Goal: Task Accomplishment & Management: Use online tool/utility

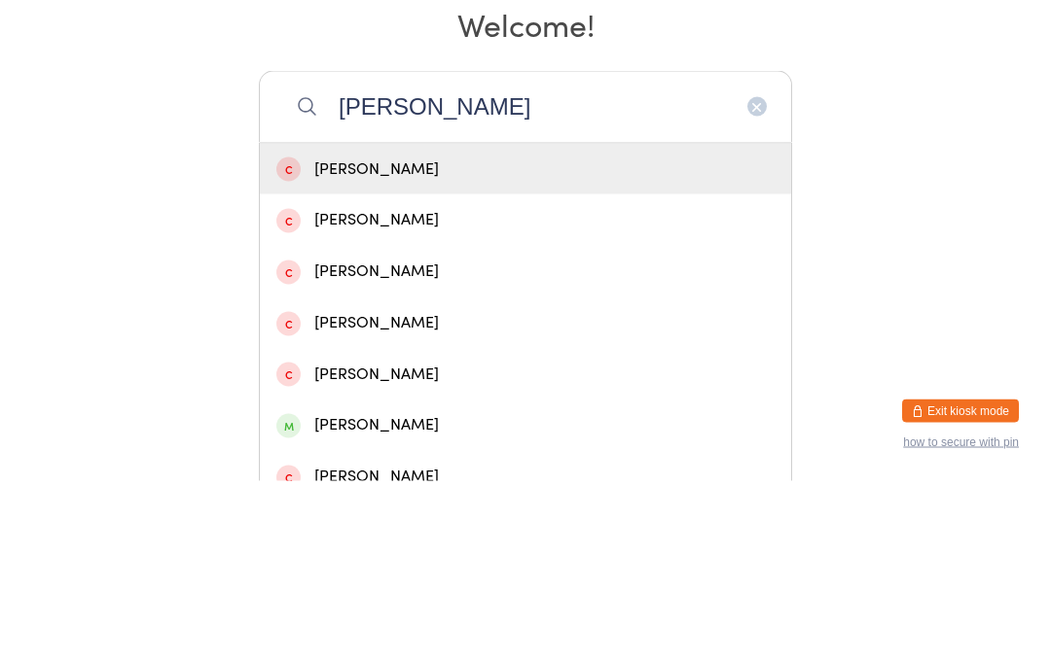
scroll to position [131, 0]
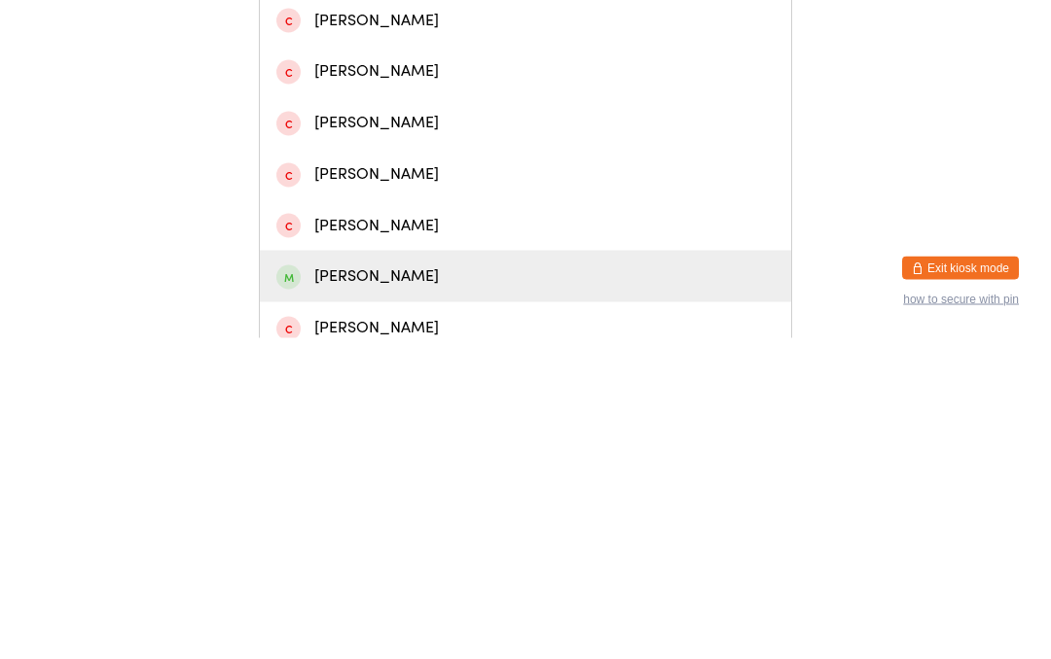
type input "[PERSON_NAME]"
click at [385, 585] on div "[PERSON_NAME]" at bounding box center [525, 598] width 498 height 26
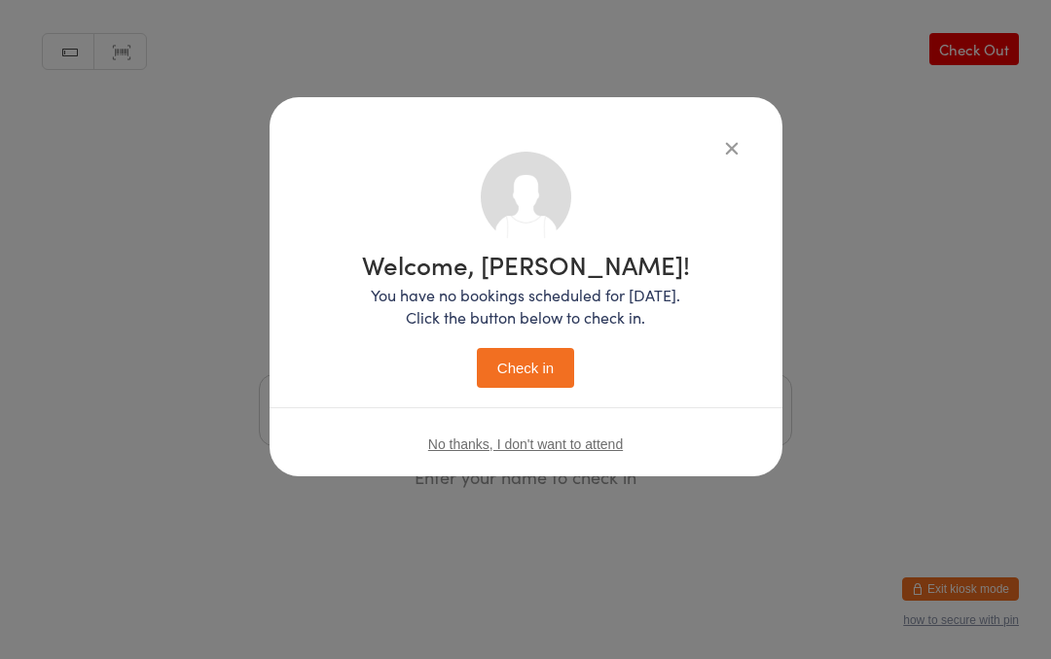
click at [529, 364] on button "Check in" at bounding box center [525, 368] width 97 height 40
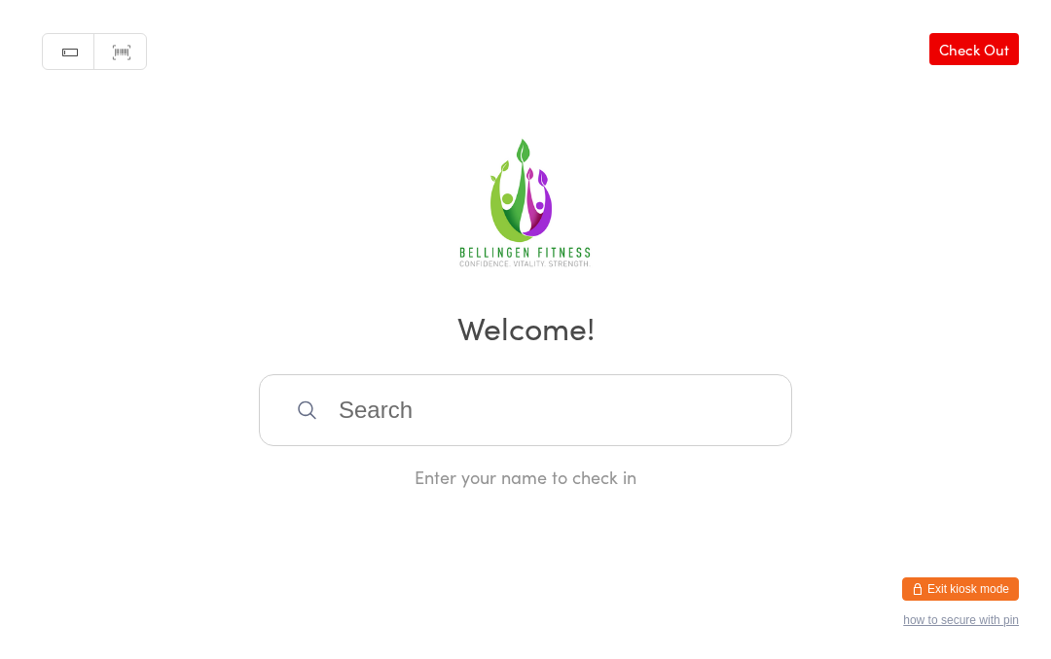
click at [438, 429] on input "search" at bounding box center [525, 410] width 533 height 72
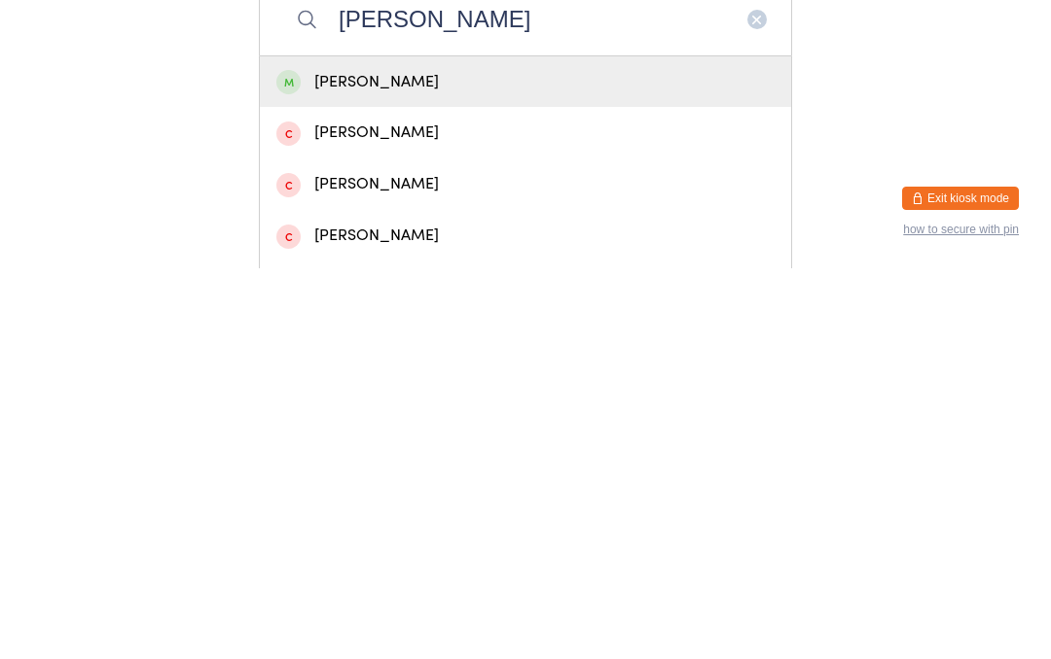
type input "[PERSON_NAME]"
click at [388, 460] on div "[PERSON_NAME]" at bounding box center [525, 473] width 498 height 26
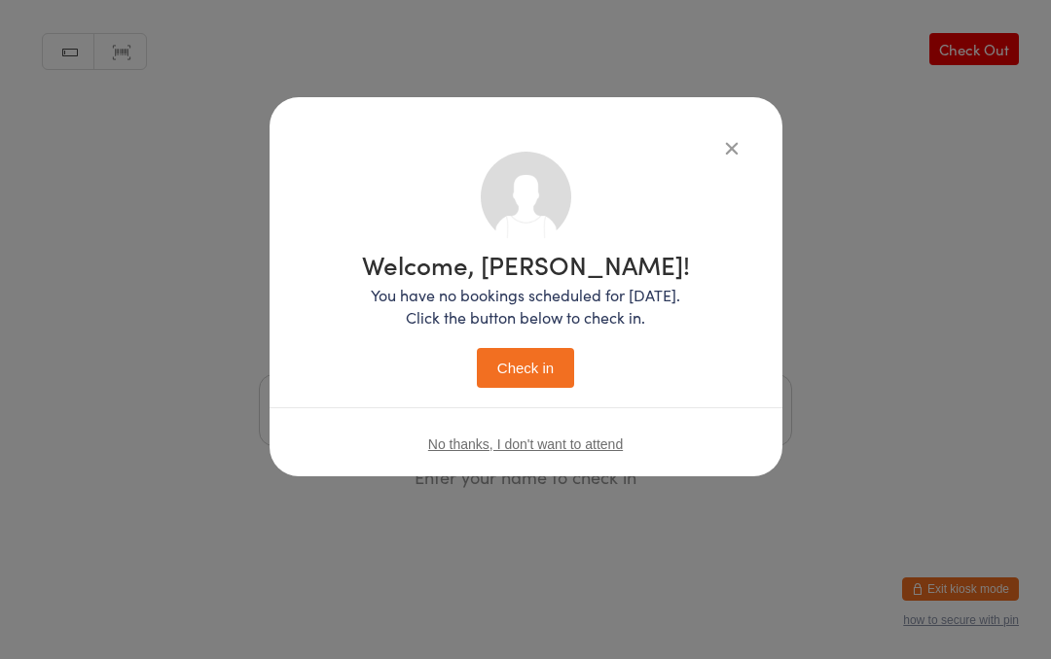
click at [527, 364] on button "Check in" at bounding box center [525, 368] width 97 height 40
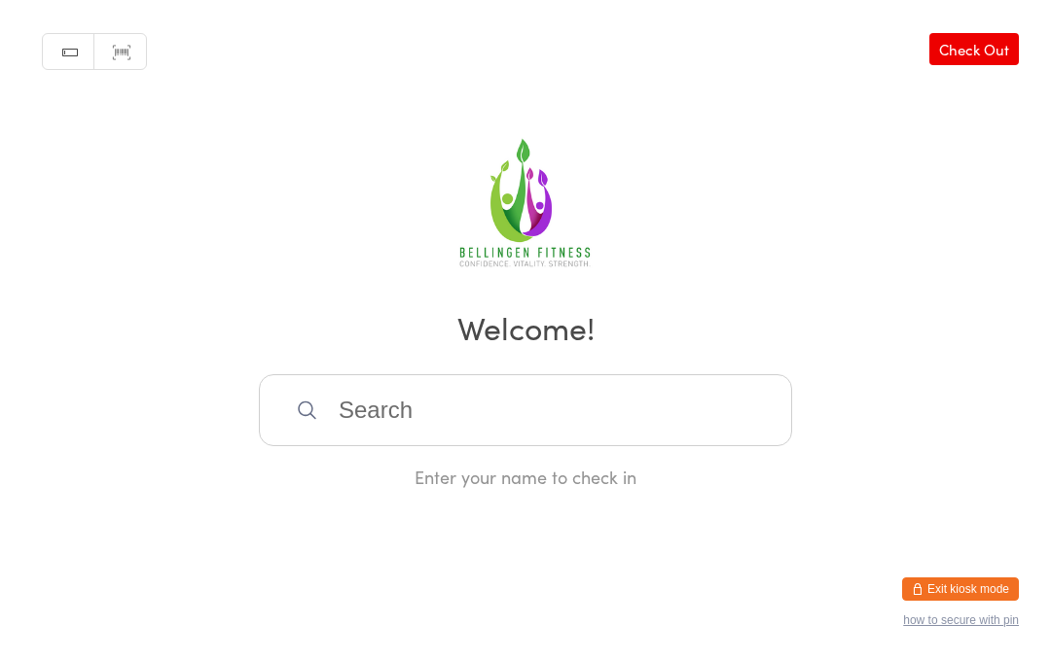
click at [544, 429] on input "search" at bounding box center [525, 410] width 533 height 72
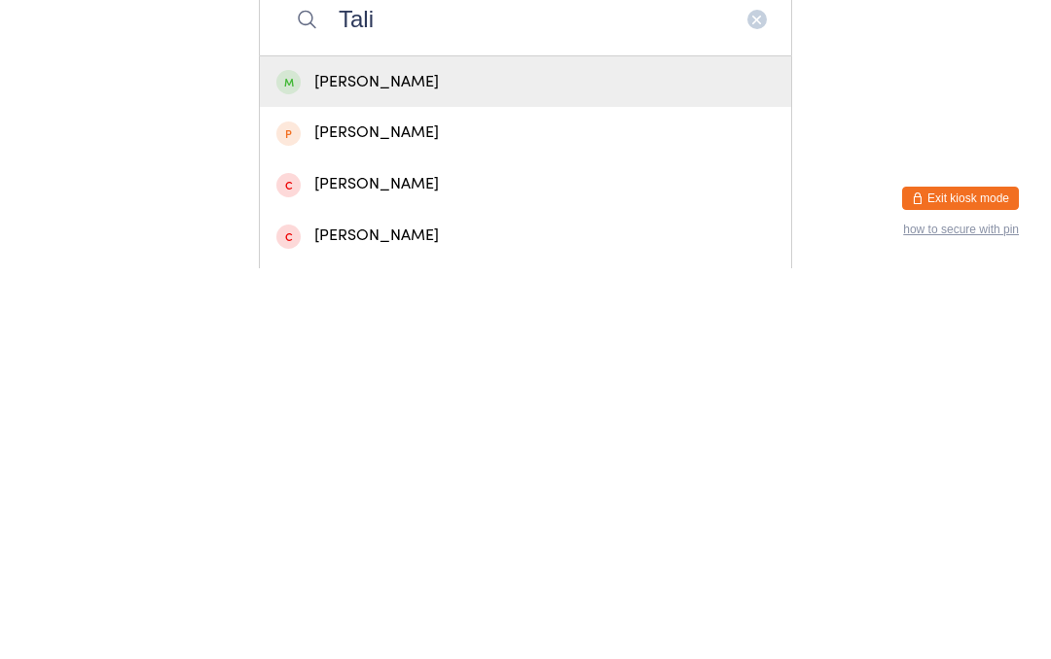
type input "Tali"
click at [518, 460] on div "[PERSON_NAME]" at bounding box center [525, 473] width 498 height 26
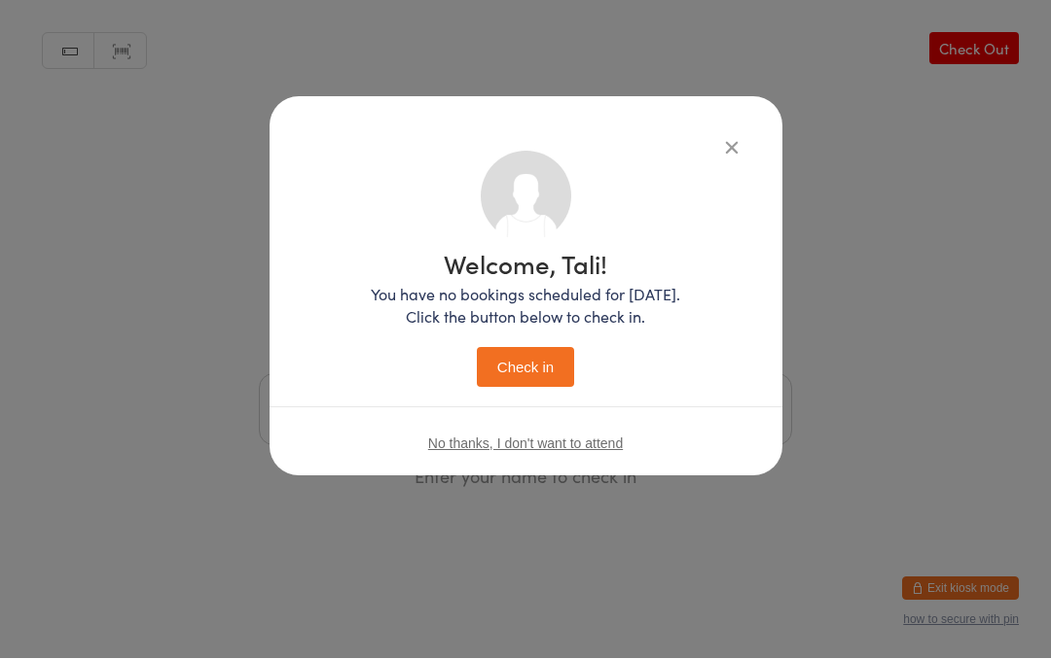
click at [530, 360] on button "Check in" at bounding box center [525, 368] width 97 height 40
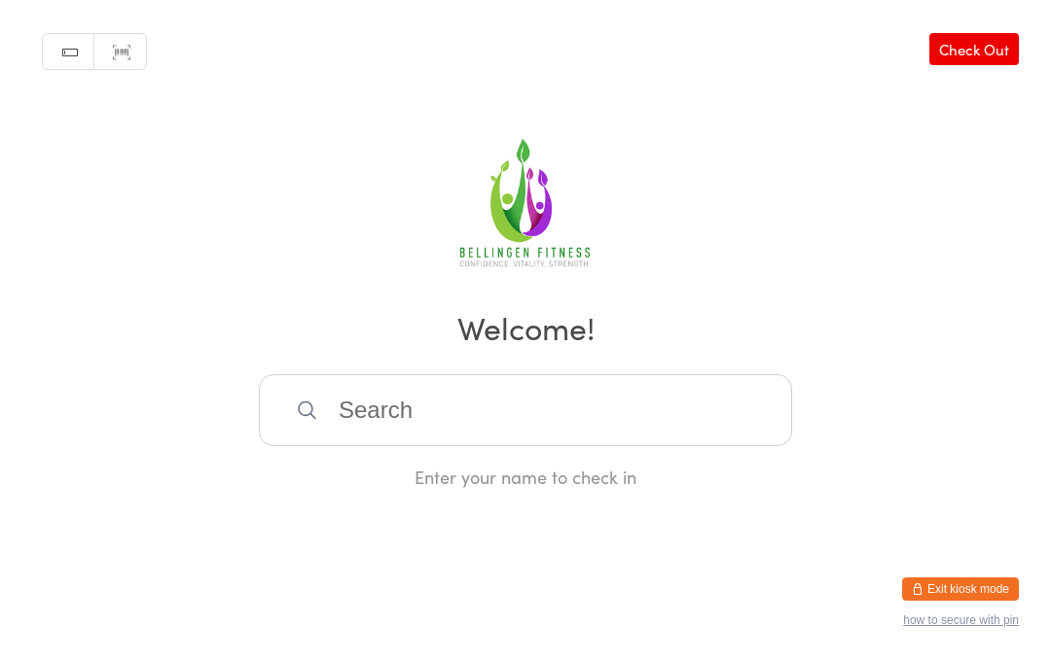
click at [473, 413] on input "search" at bounding box center [525, 410] width 533 height 72
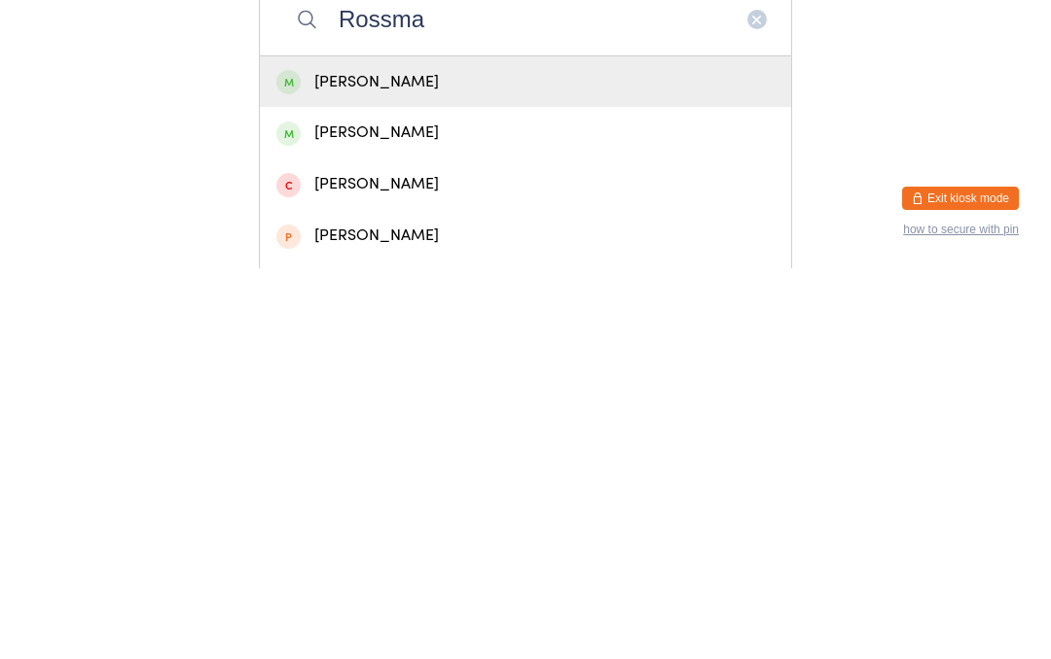
type input "Rossma"
click at [397, 460] on div "[PERSON_NAME]" at bounding box center [525, 473] width 498 height 26
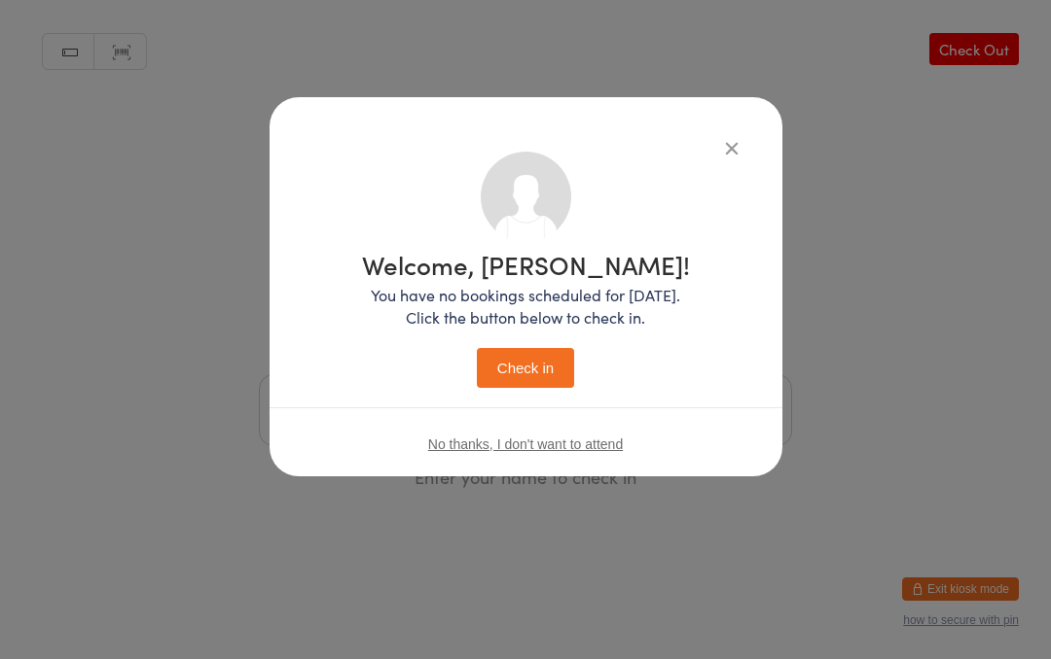
click at [529, 370] on button "Check in" at bounding box center [525, 368] width 97 height 40
